Goal: Navigation & Orientation: Find specific page/section

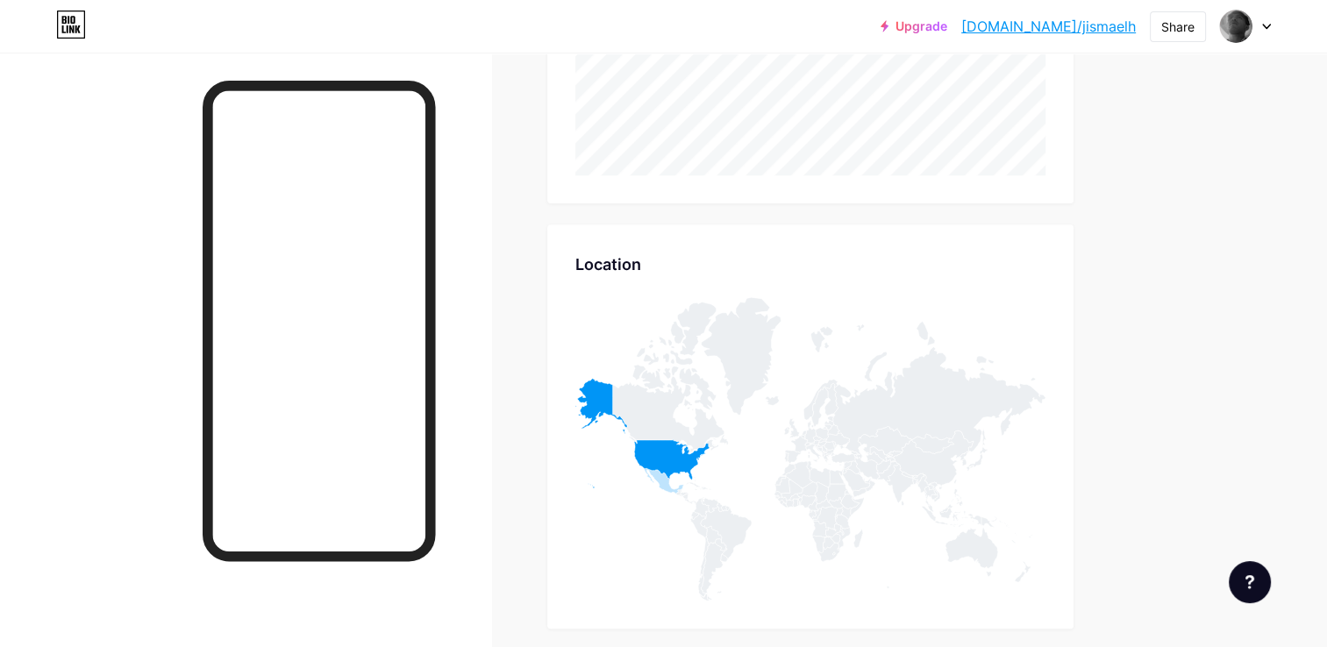
scroll to position [623, 0]
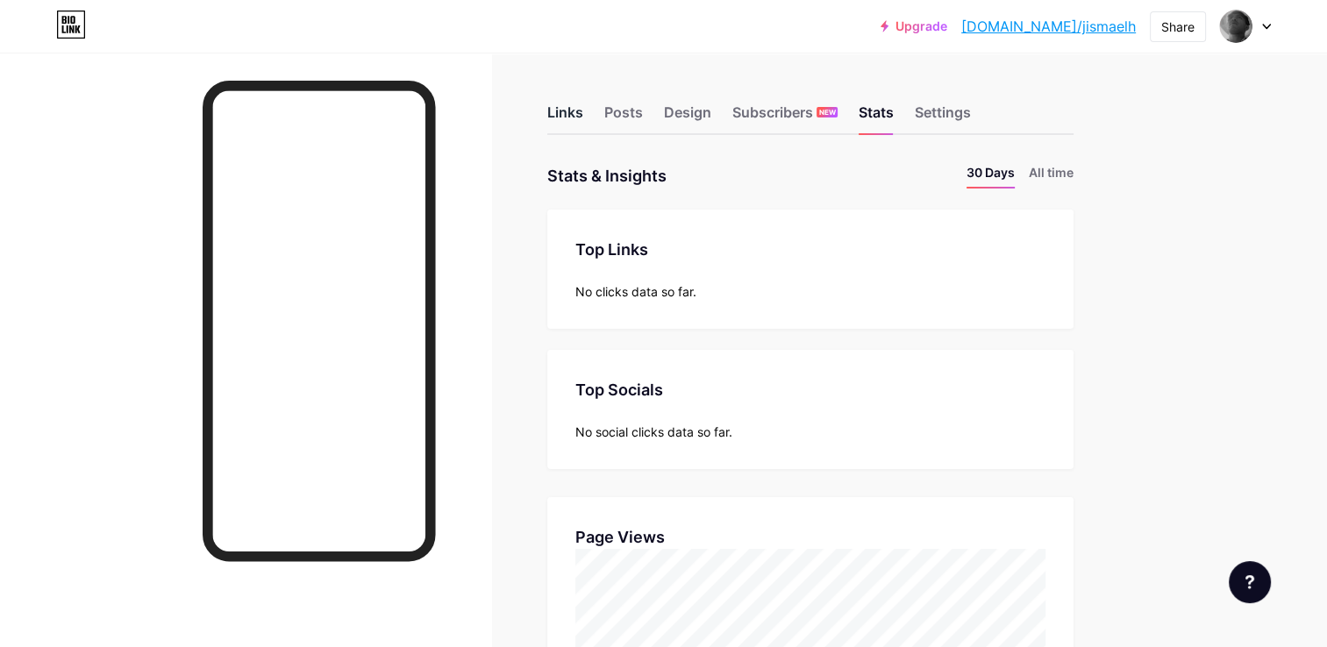
click at [558, 117] on div "Links" at bounding box center [565, 118] width 36 height 32
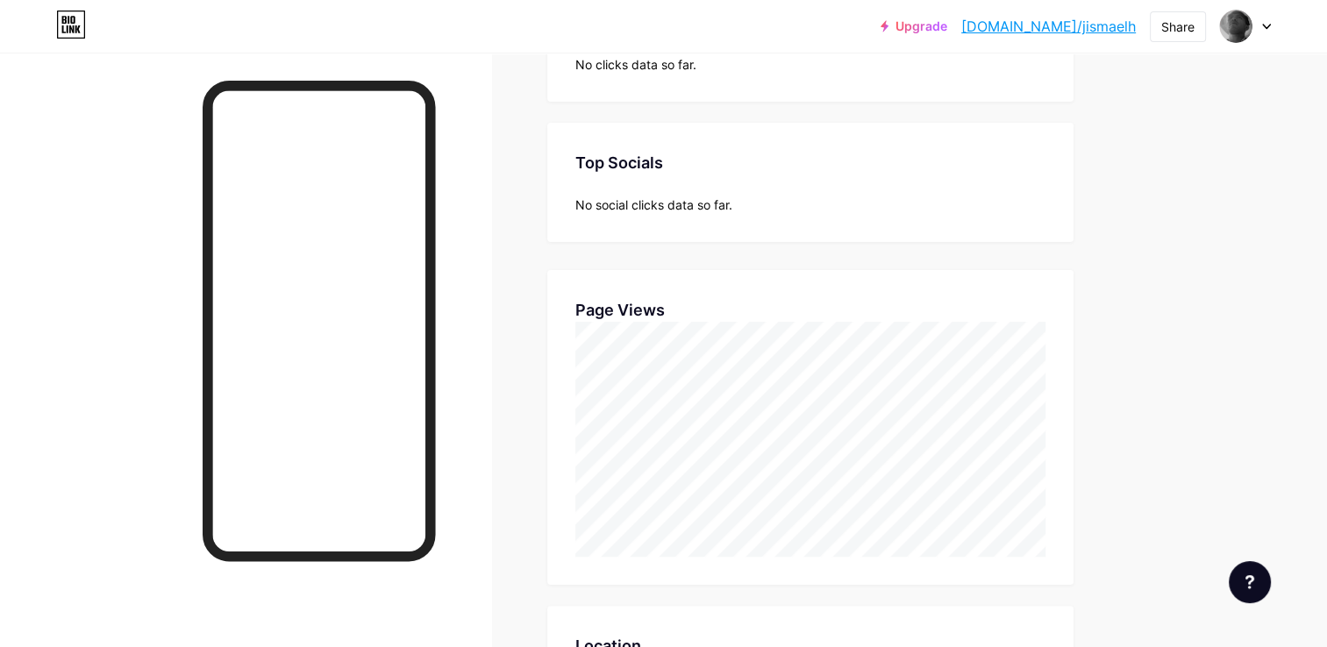
scroll to position [228, 0]
